Goal: Contribute content

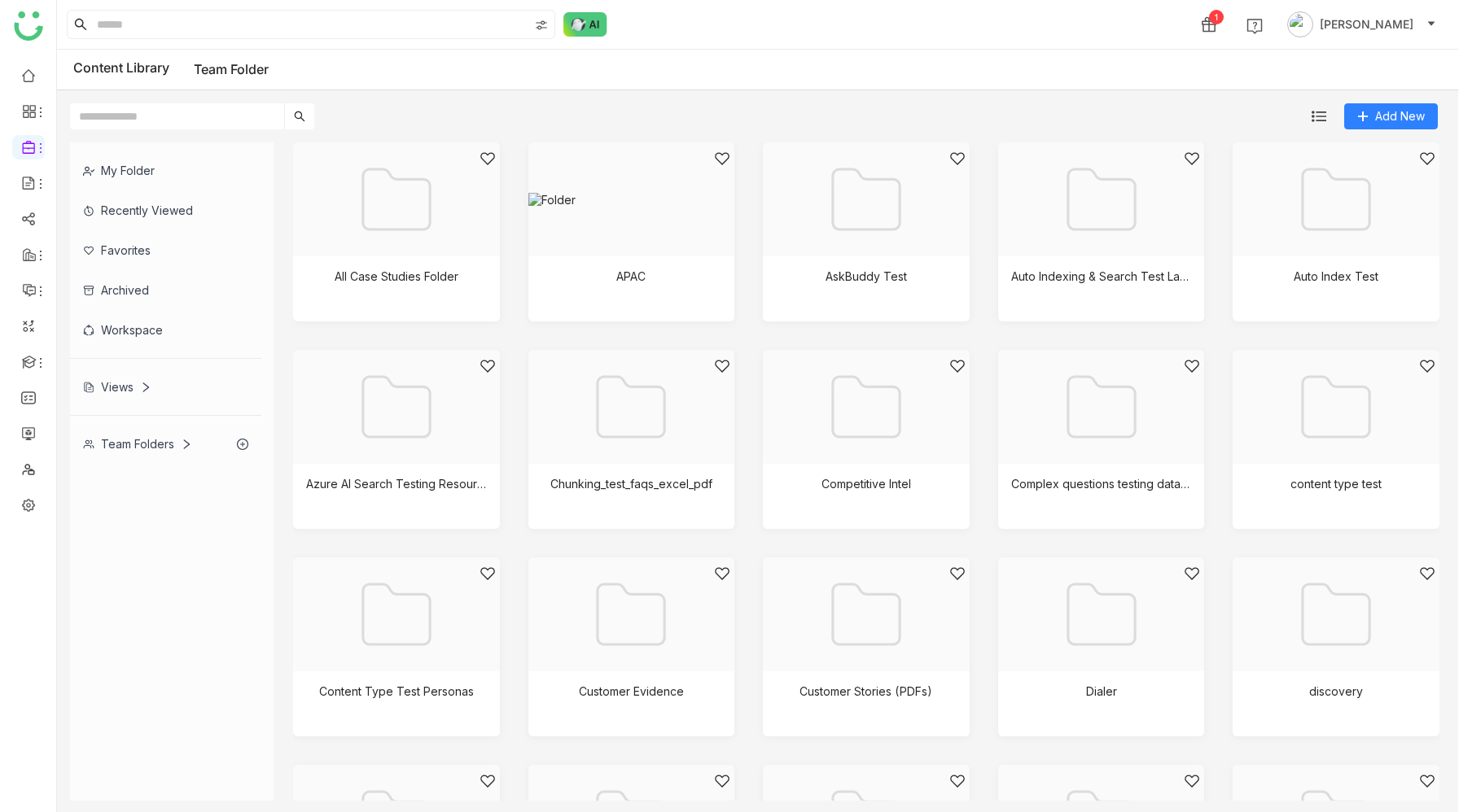
scroll to position [1514, 0]
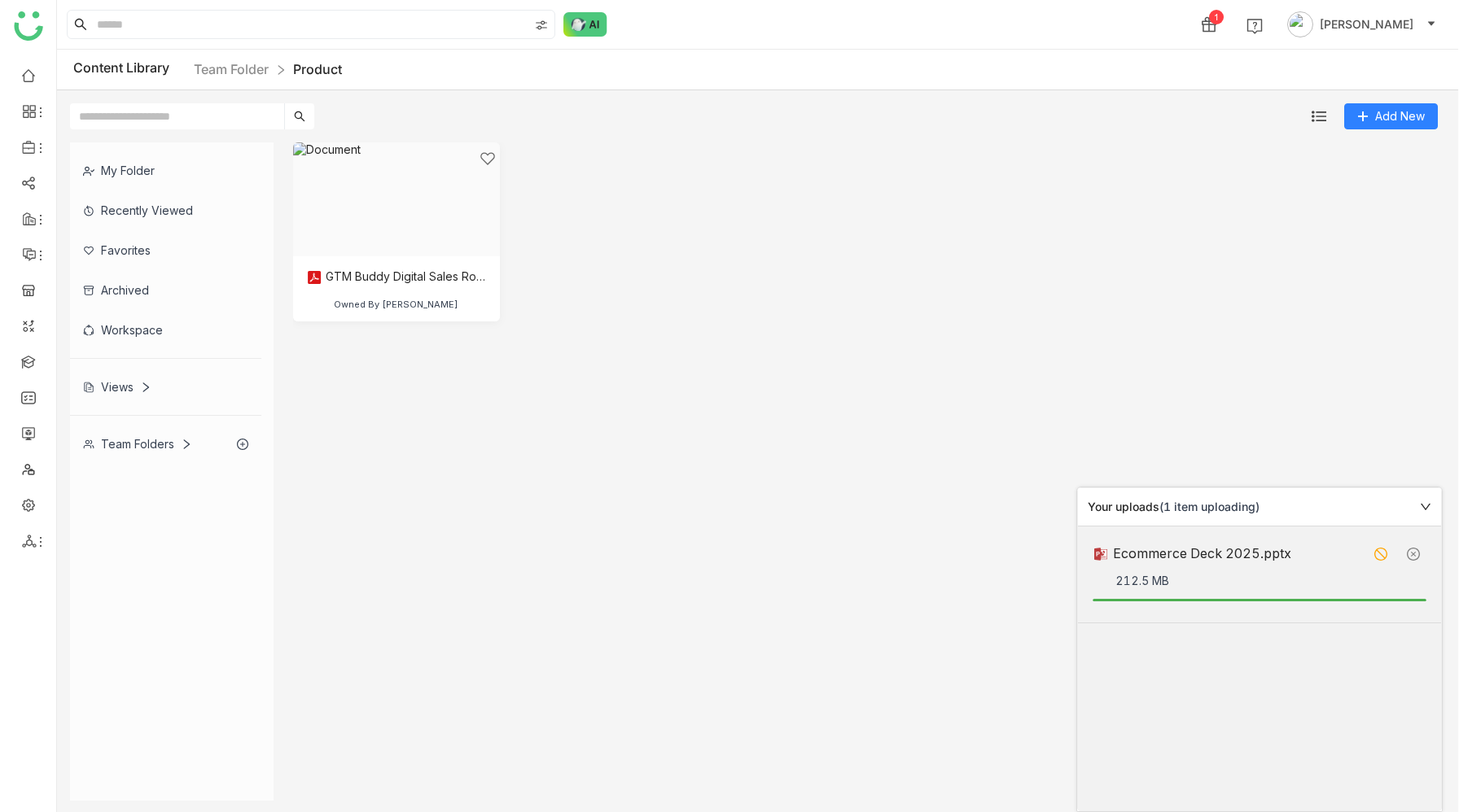
click at [1415, 552] on link at bounding box center [1413, 554] width 26 height 26
click at [1384, 553] on icon at bounding box center [1381, 554] width 13 height 13
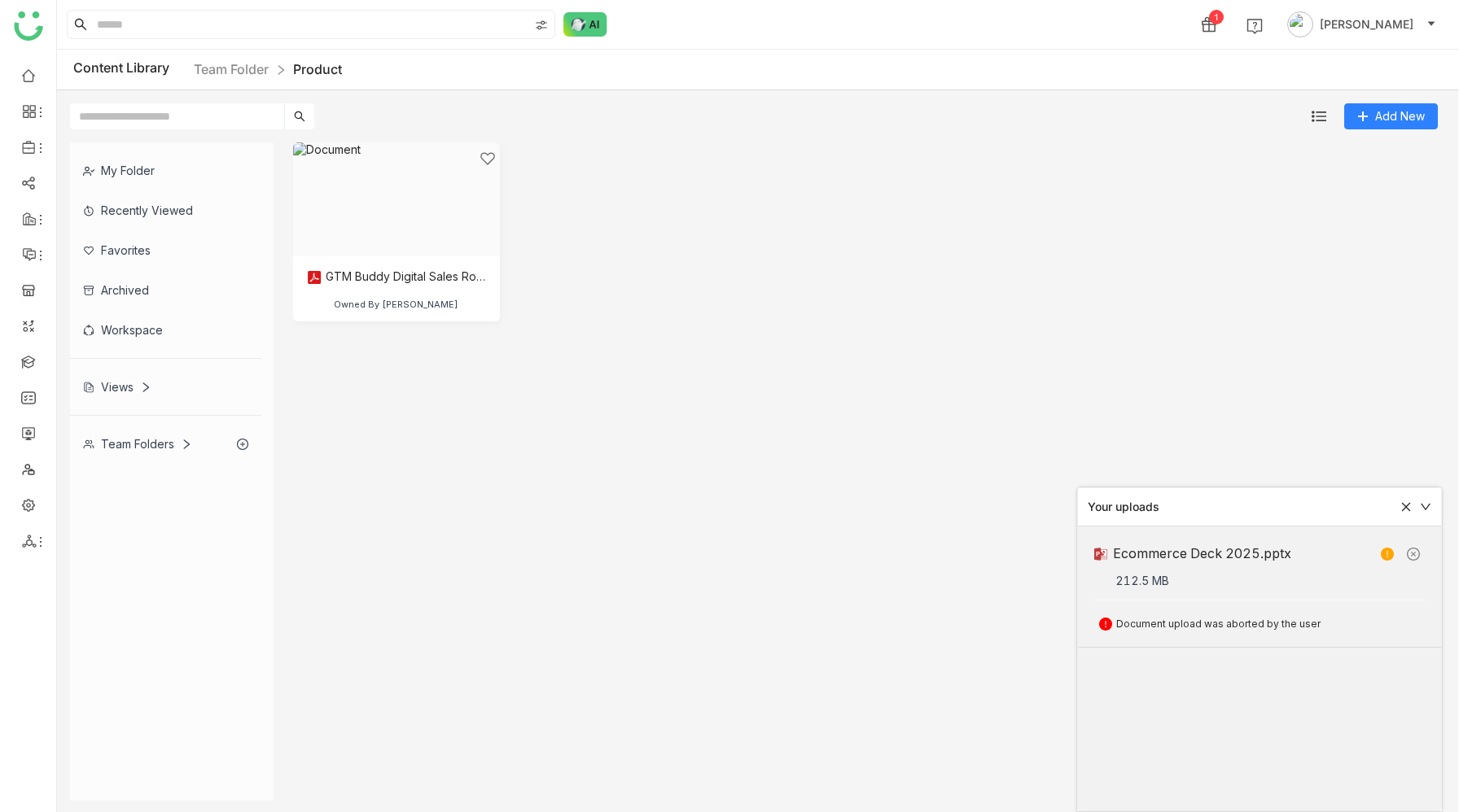
click at [1405, 503] on icon at bounding box center [1406, 507] width 12 height 12
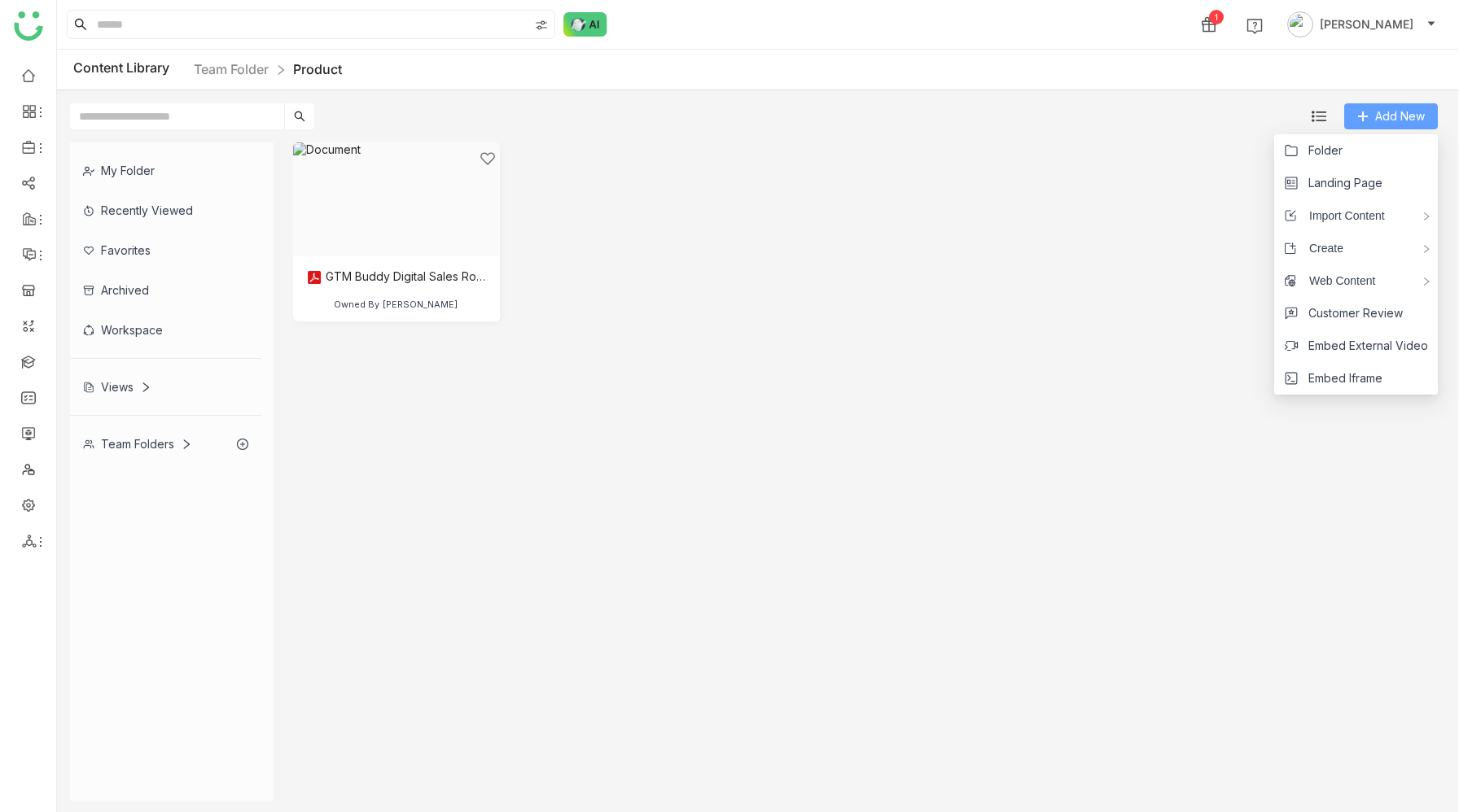
click at [1377, 120] on span "Add New" at bounding box center [1400, 117] width 50 height 18
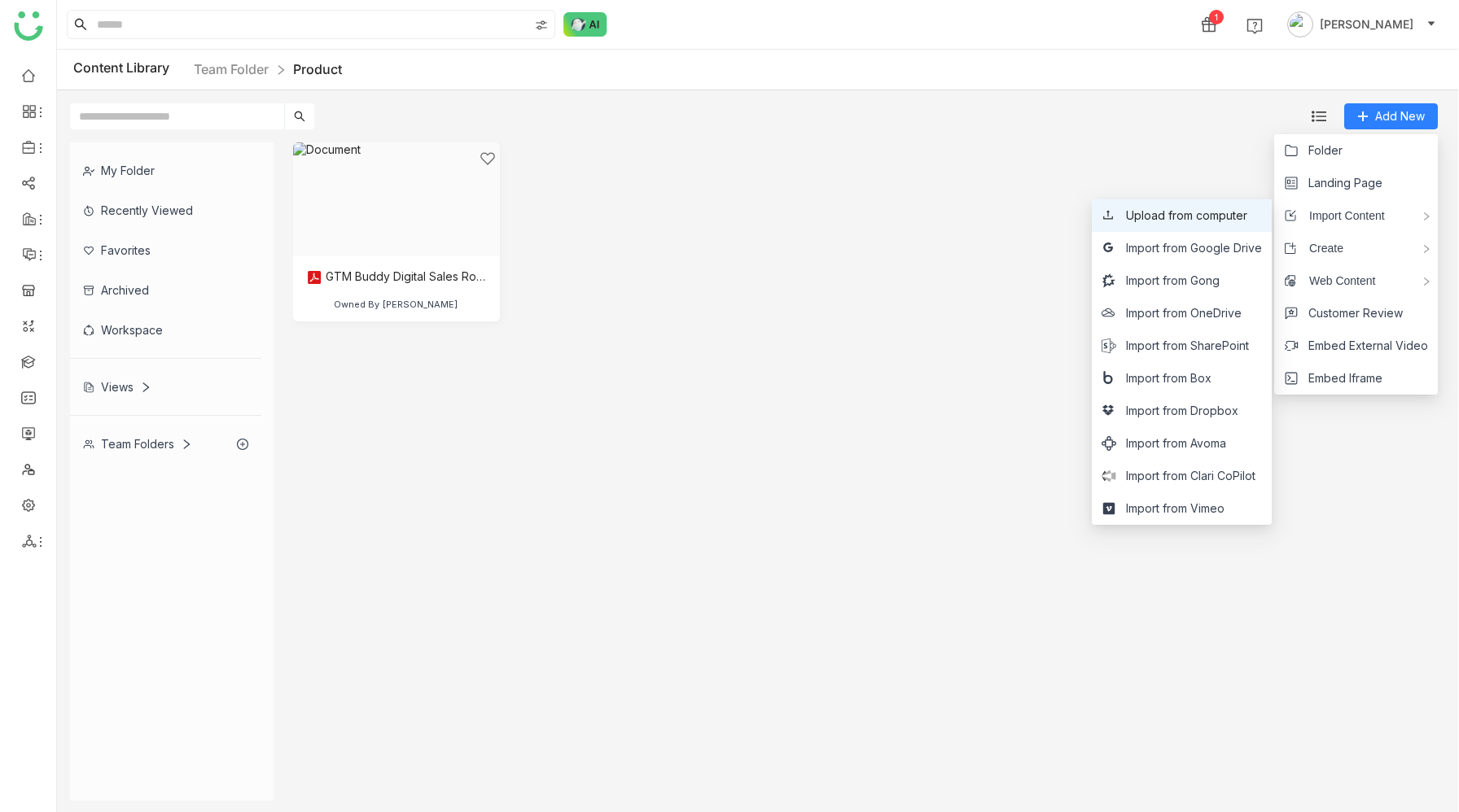
click at [1215, 207] on span "Upload from computer" at bounding box center [1186, 215] width 121 height 18
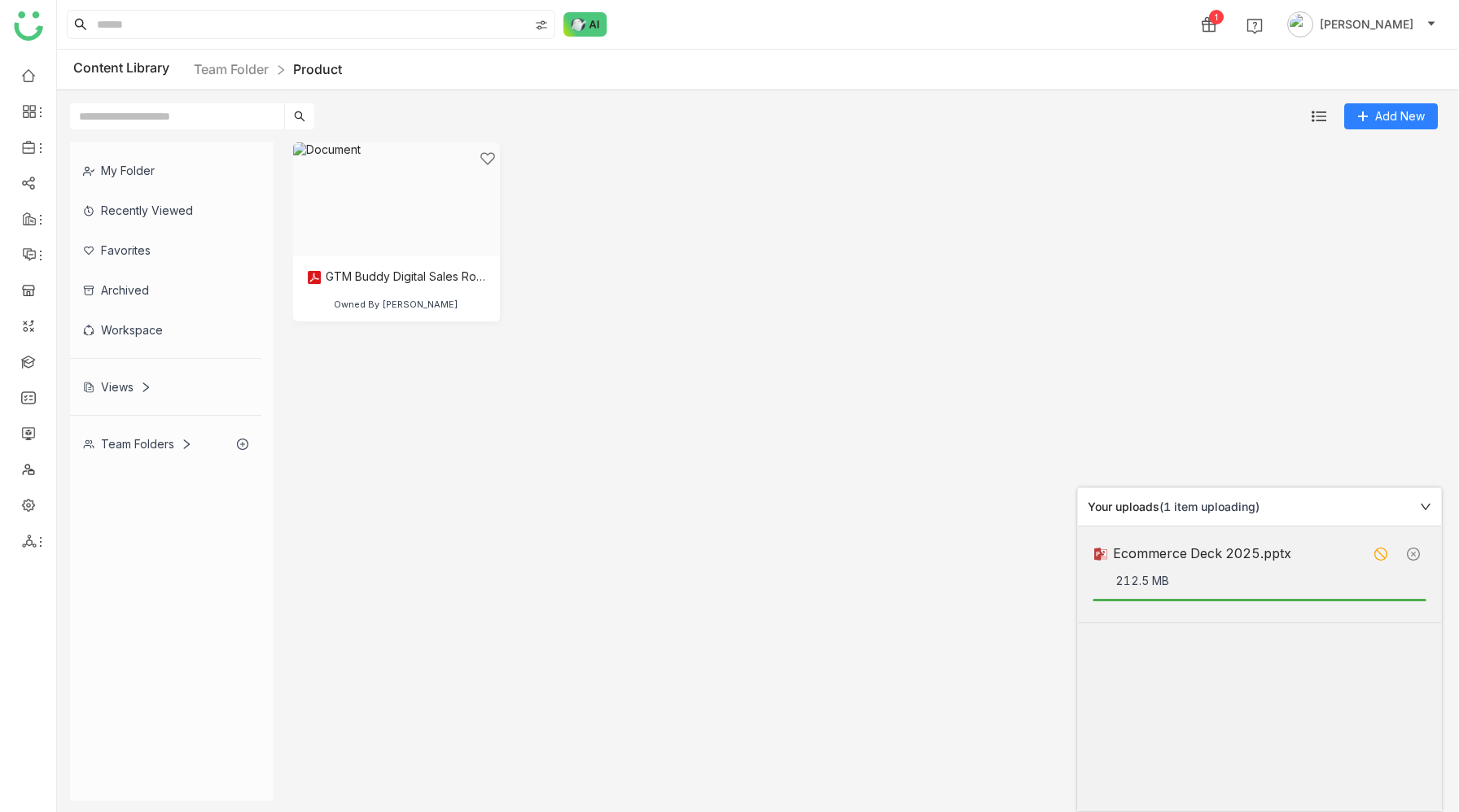
click at [1380, 552] on icon at bounding box center [1381, 554] width 13 height 13
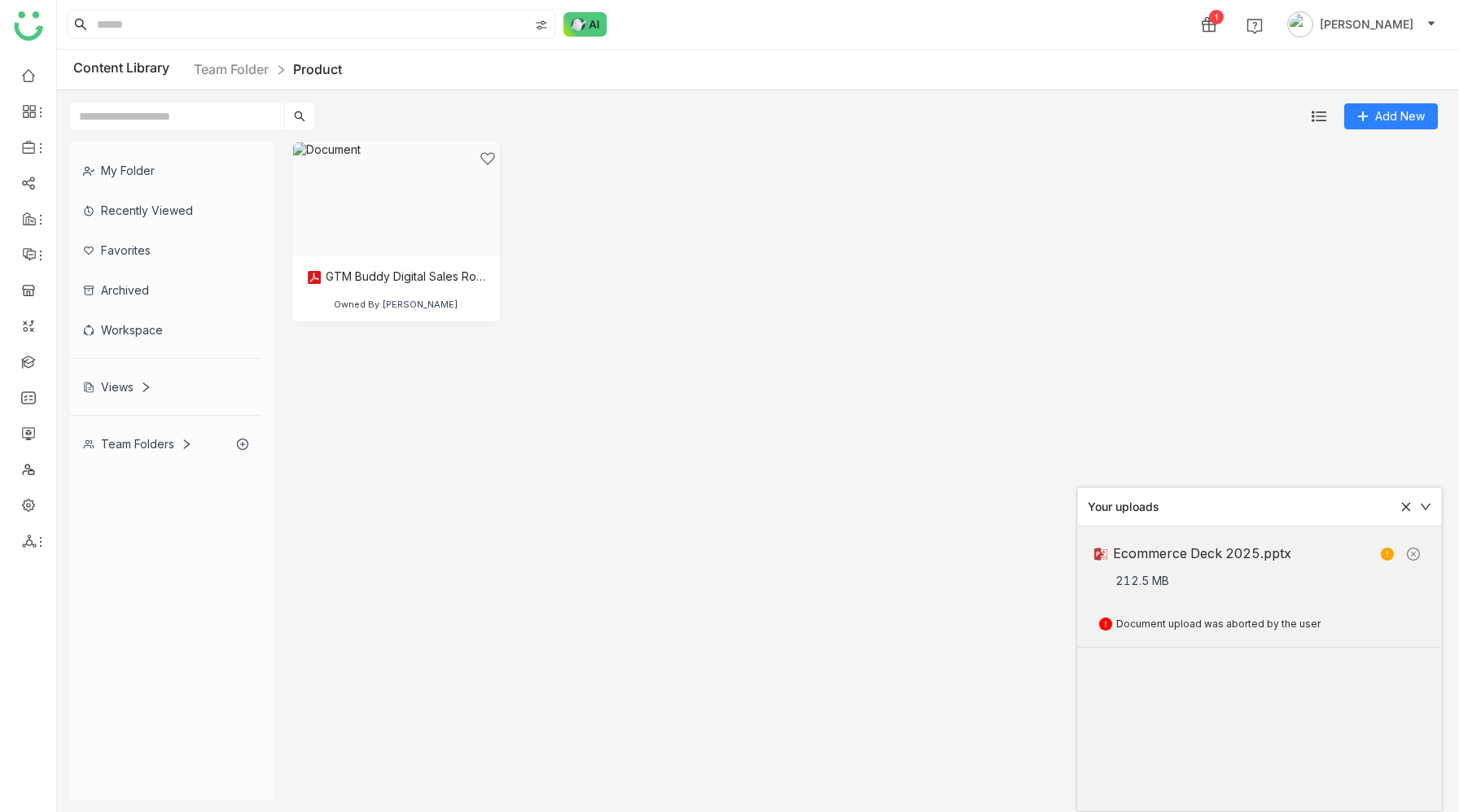
click at [1409, 506] on icon at bounding box center [1406, 507] width 12 height 12
